Goal: Transaction & Acquisition: Purchase product/service

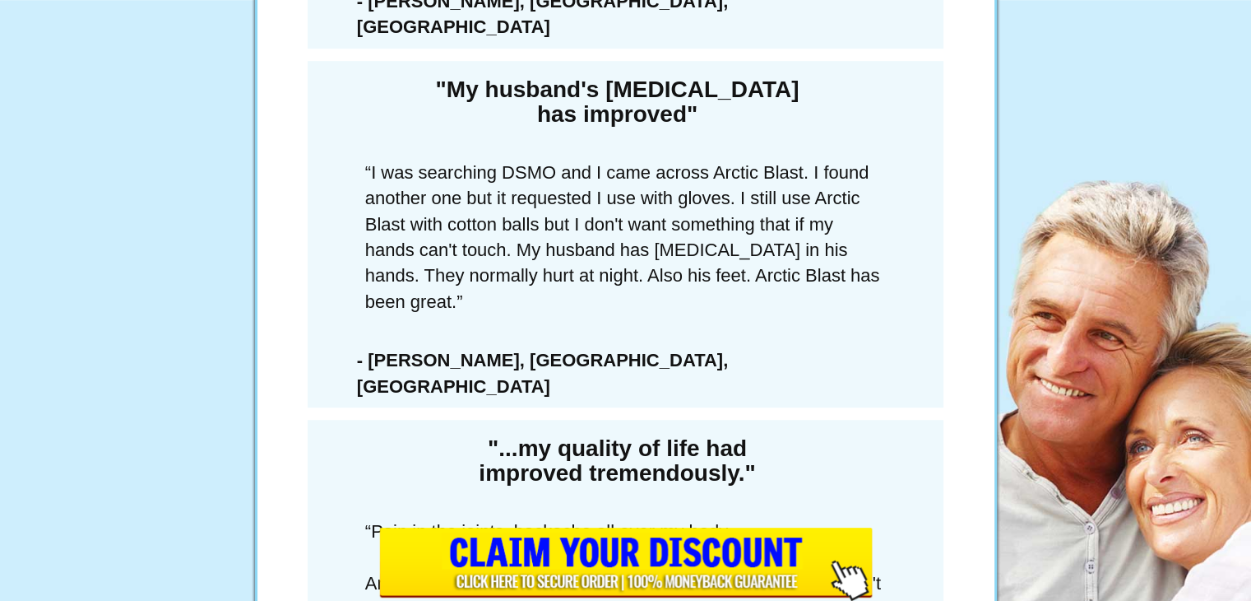
click at [759, 553] on input "image" at bounding box center [626, 563] width 494 height 73
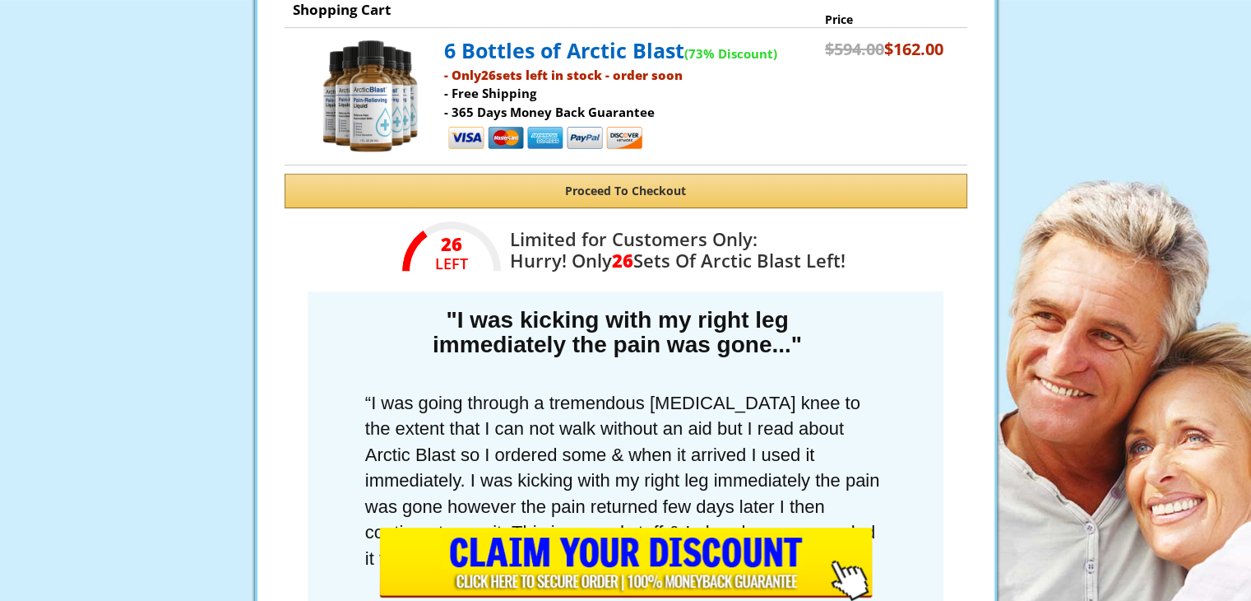
click at [644, 503] on p "“I was going through a tremendous [MEDICAL_DATA] knee to the extent that I can …" at bounding box center [626, 480] width 620 height 197
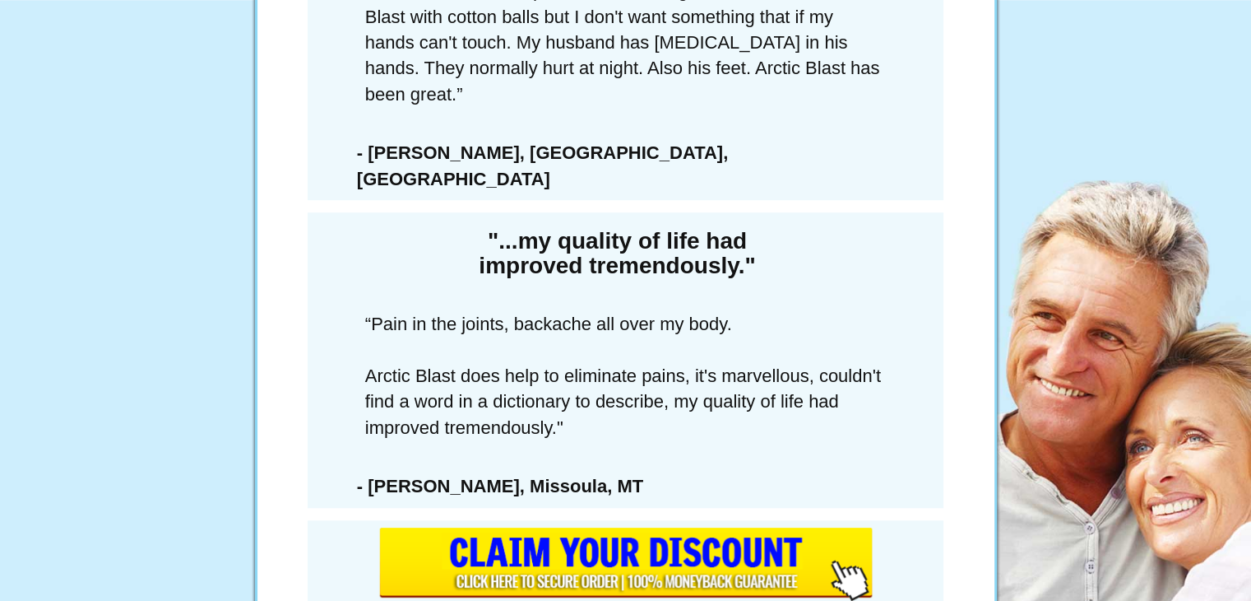
click at [652, 564] on input "image" at bounding box center [626, 563] width 494 height 73
